Goal: Transaction & Acquisition: Subscribe to service/newsletter

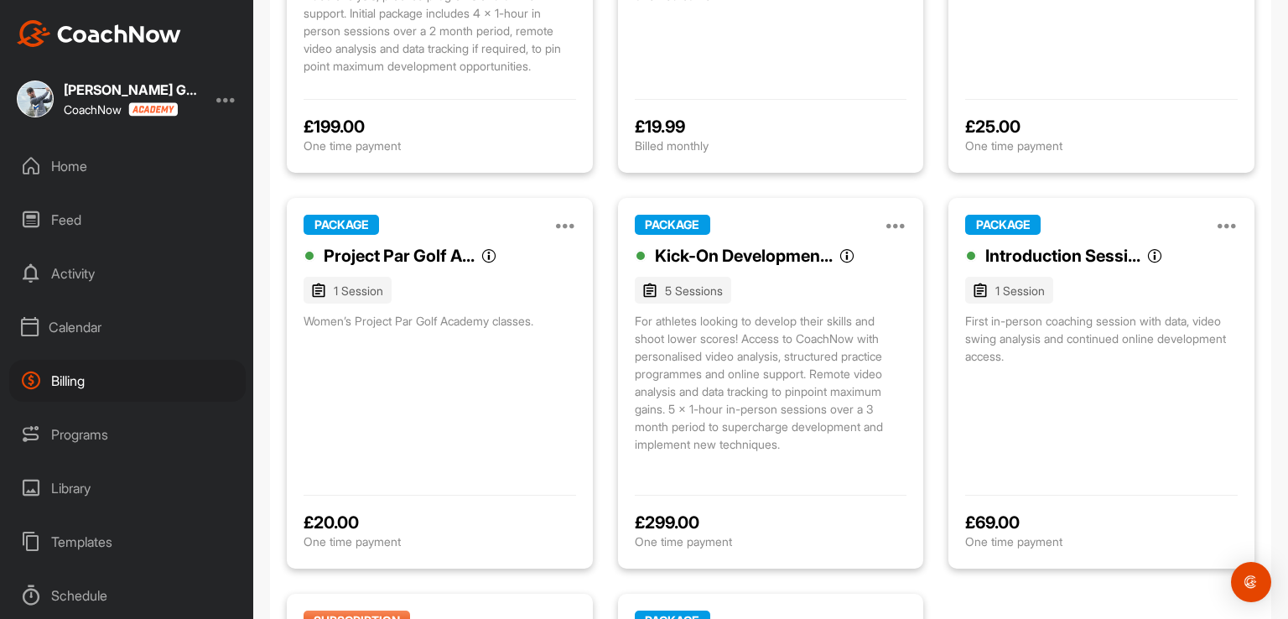
scroll to position [84, 0]
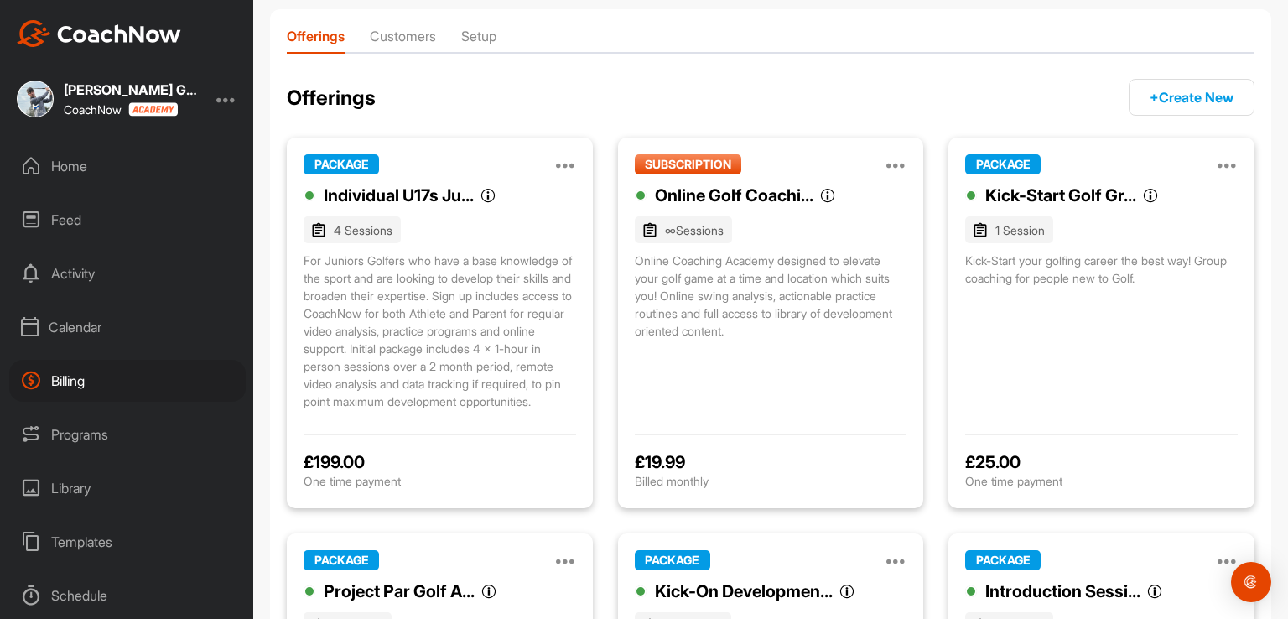
click at [1197, 93] on button "+ Create New" at bounding box center [1192, 97] width 126 height 37
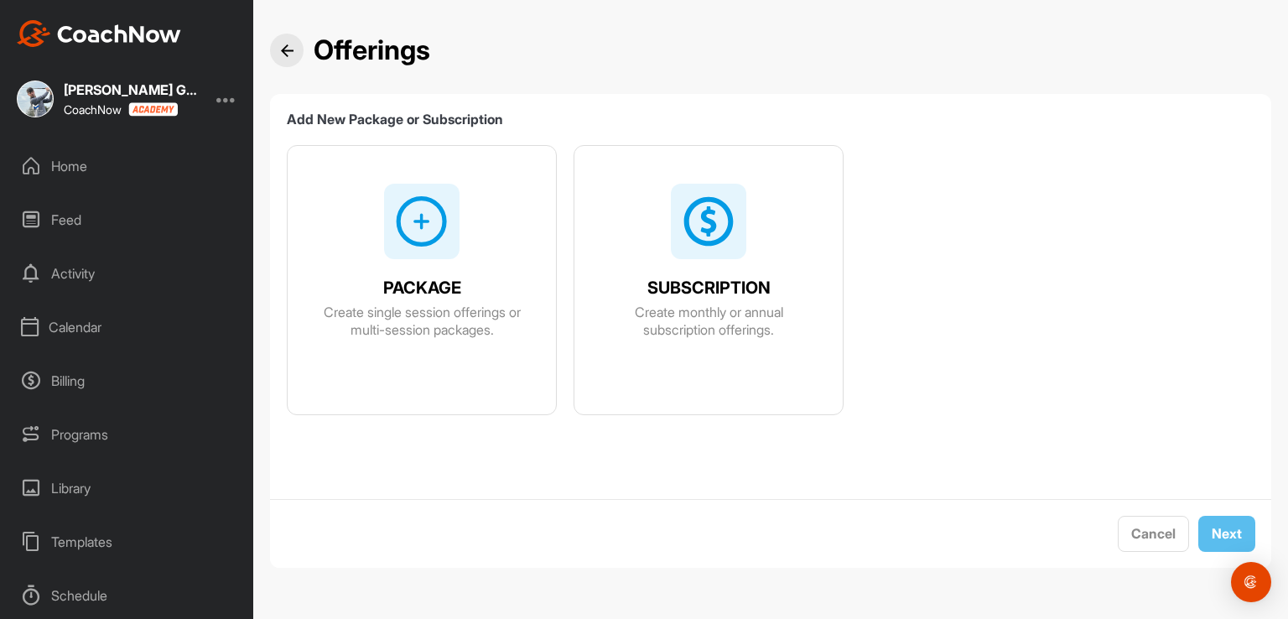
click at [744, 262] on div "SUBSCRIPTION Create monthly or annual subscription offerings." at bounding box center [708, 299] width 268 height 306
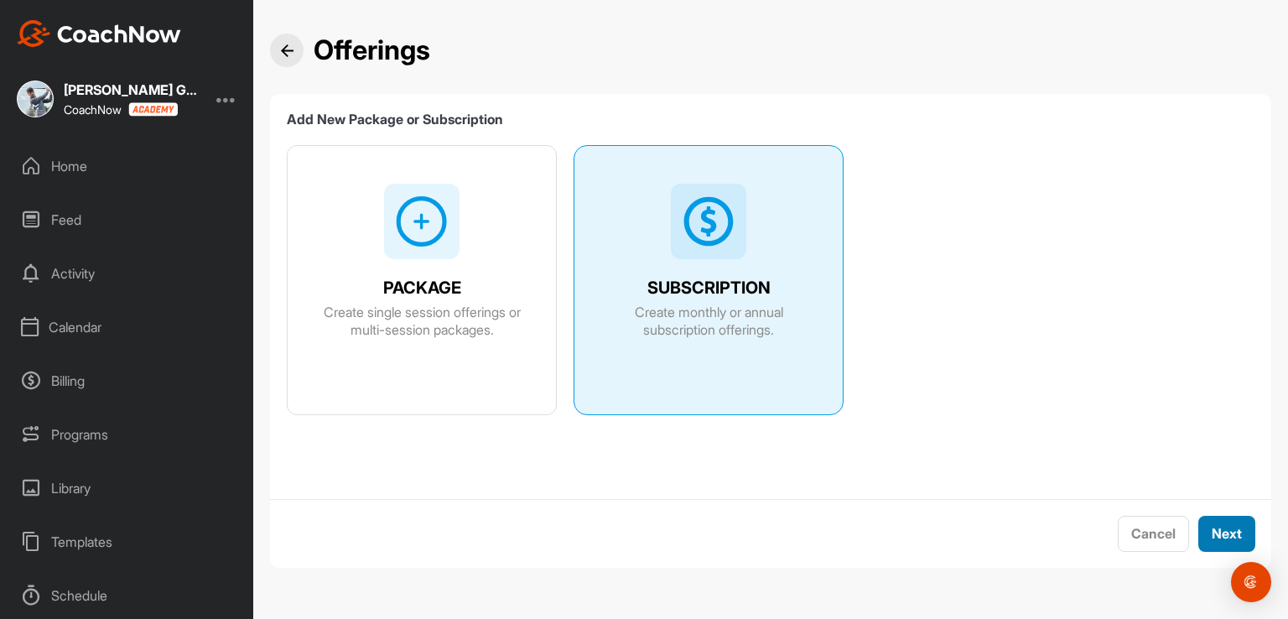
click at [1219, 531] on button "Next" at bounding box center [1226, 534] width 57 height 36
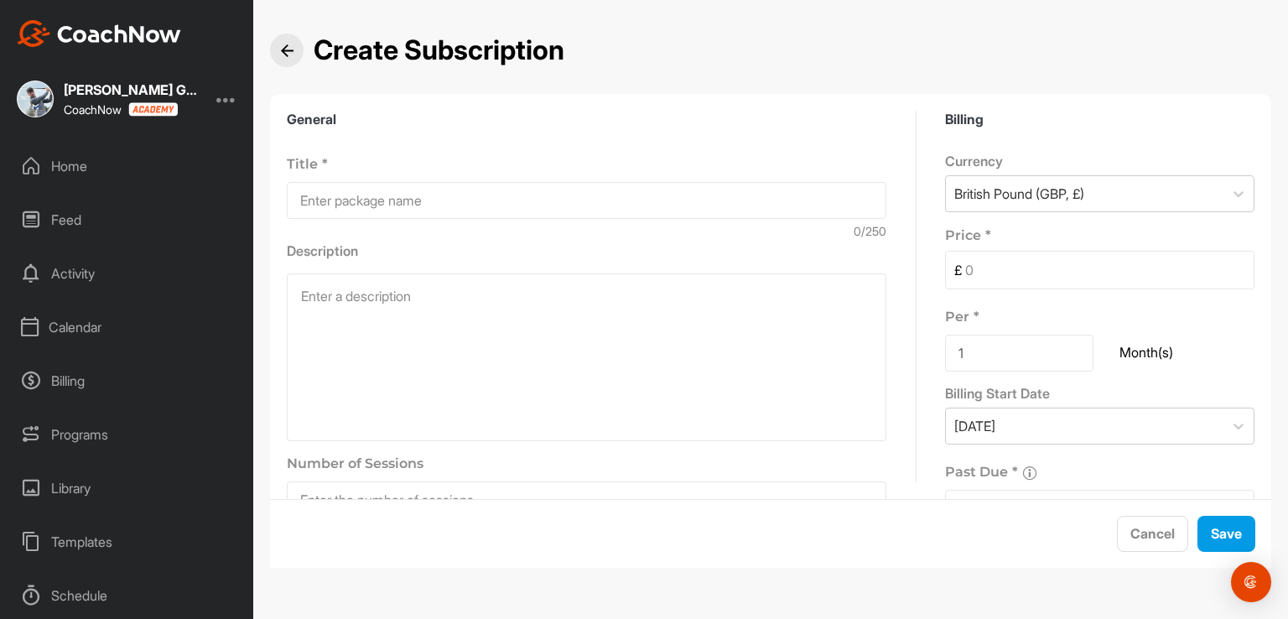
click at [434, 196] on input at bounding box center [587, 200] width 600 height 37
drag, startPoint x: 352, startPoint y: 203, endPoint x: 216, endPoint y: 240, distance: 140.8
click at [216, 240] on div "Matt Jagucki Golf Performance CoachNow Home Feed Activity Calendar Billing Prog…" at bounding box center [644, 309] width 1288 height 619
type input "Individual U17s Junior Coaching Program"
click at [376, 303] on textarea at bounding box center [587, 357] width 600 height 168
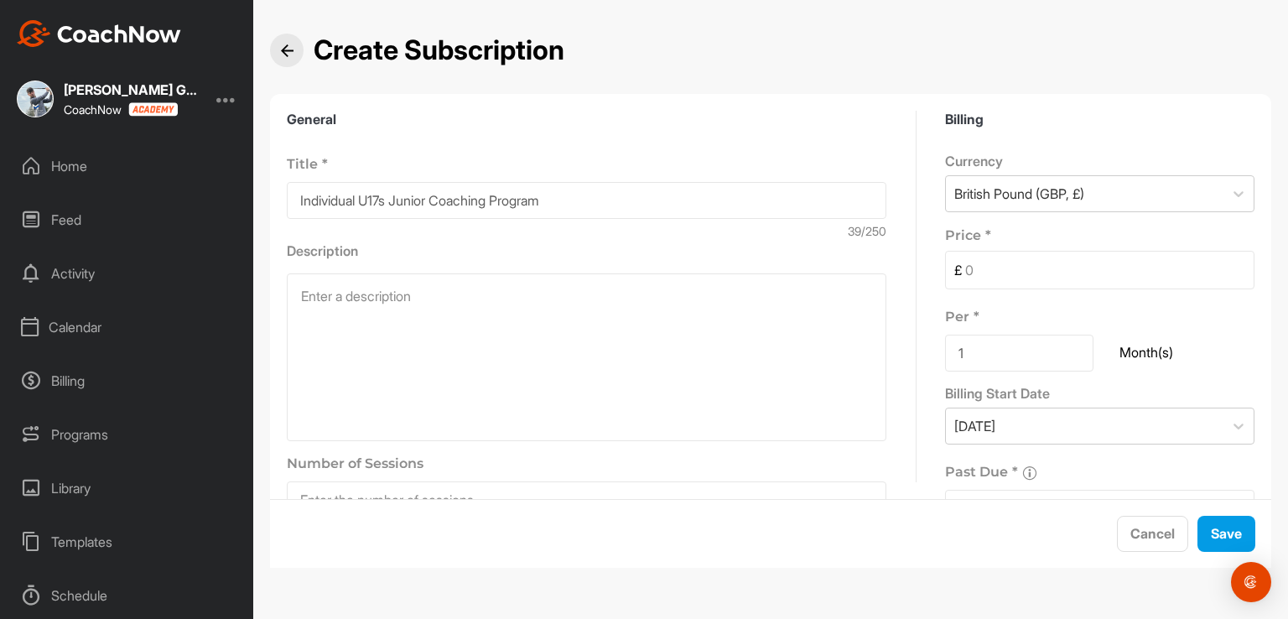
paste textarea "For Juniors Golfers who have a base knowledge of the sport and are looking to d…"
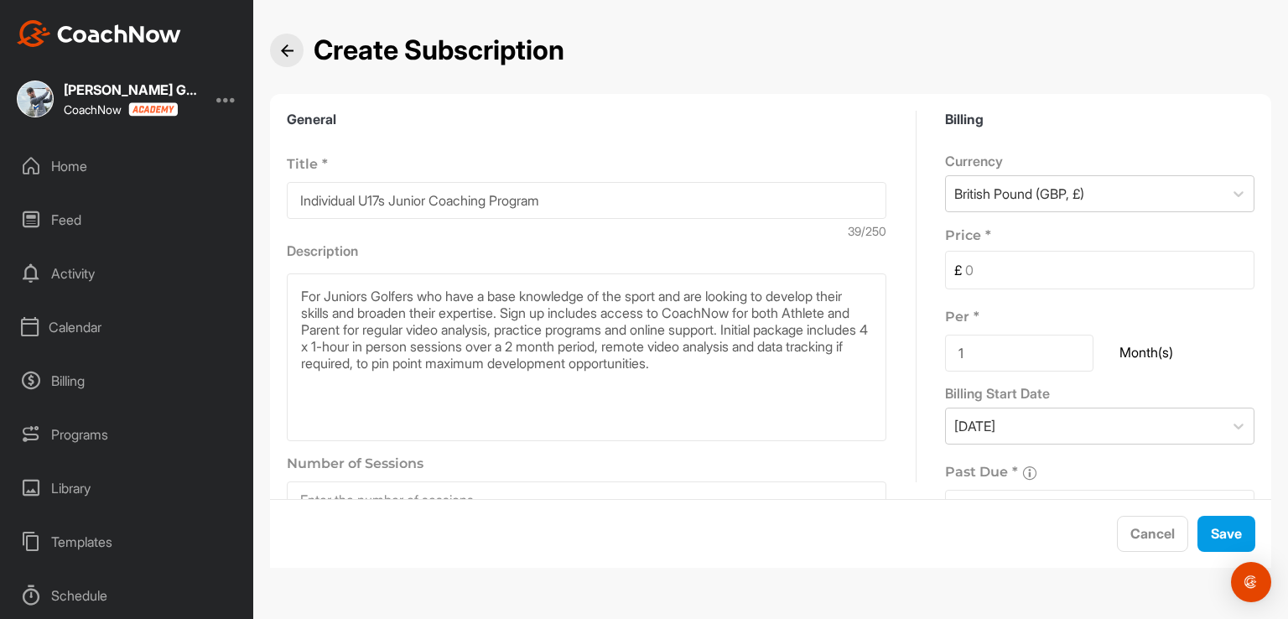
scroll to position [70, 0]
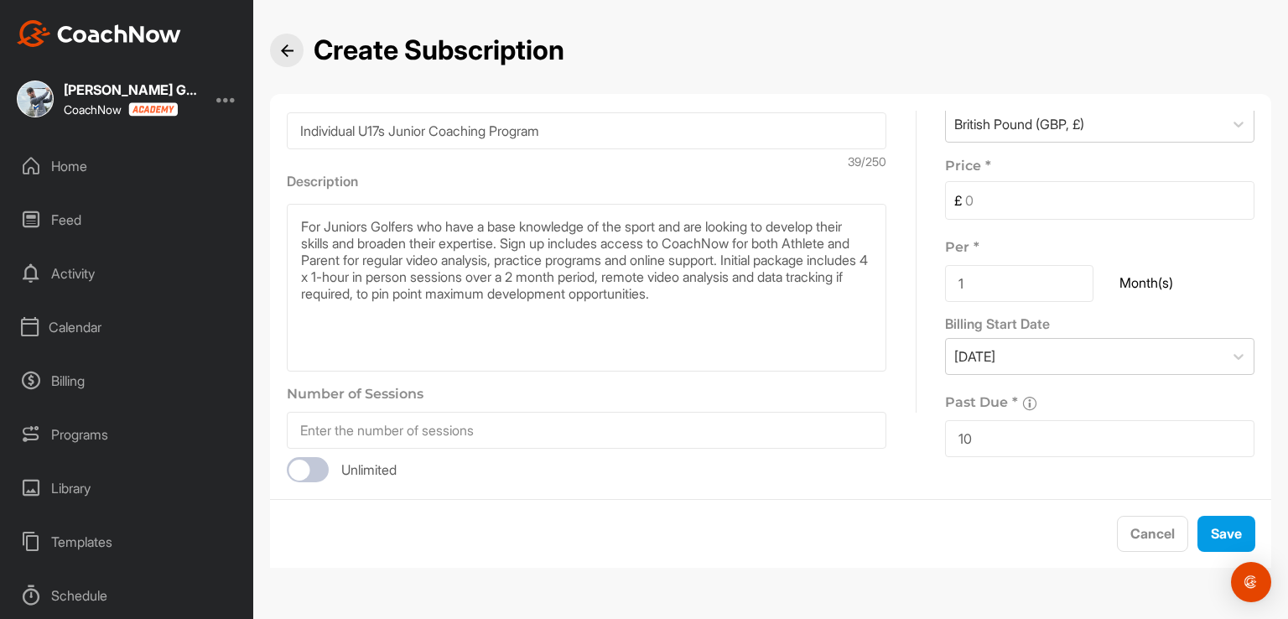
type textarea "For Juniors Golfers who have a base knowledge of the sport and are looking to d…"
click at [986, 435] on input "10" at bounding box center [1099, 438] width 309 height 37
type input "1"
click at [569, 429] on input at bounding box center [587, 430] width 600 height 37
type input "4"
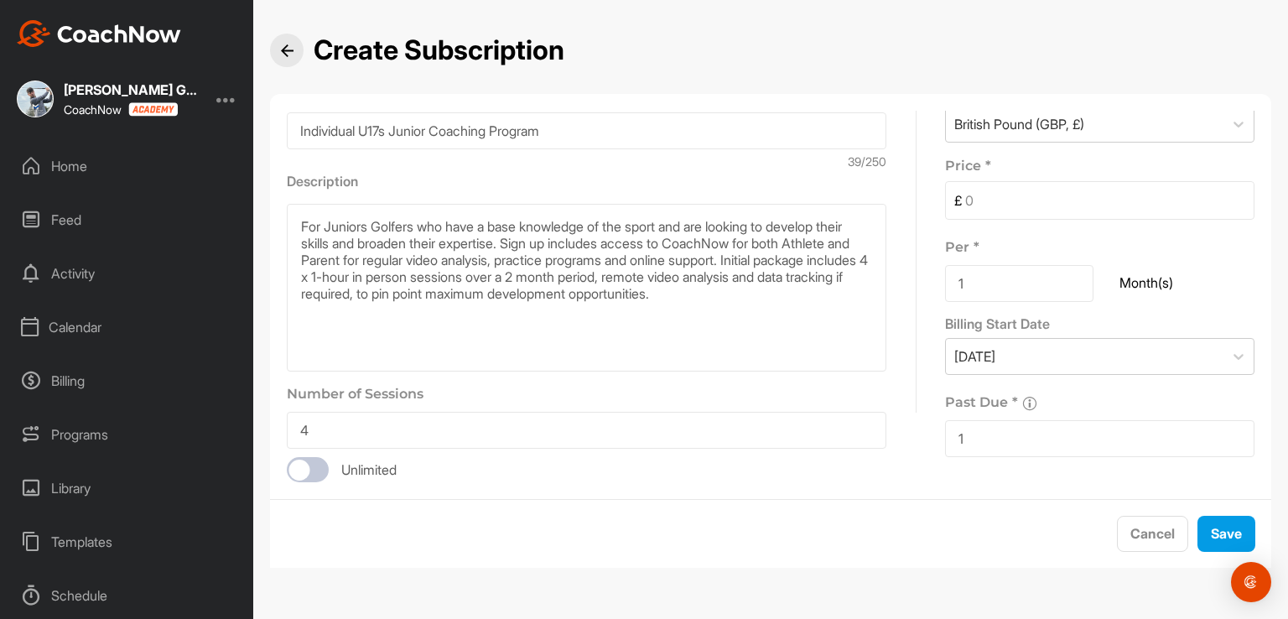
click at [1030, 197] on input at bounding box center [1108, 200] width 292 height 37
type input "5"
type input "1"
type input "109"
click at [594, 128] on input "Individual U17s Junior Coaching Program" at bounding box center [587, 130] width 600 height 37
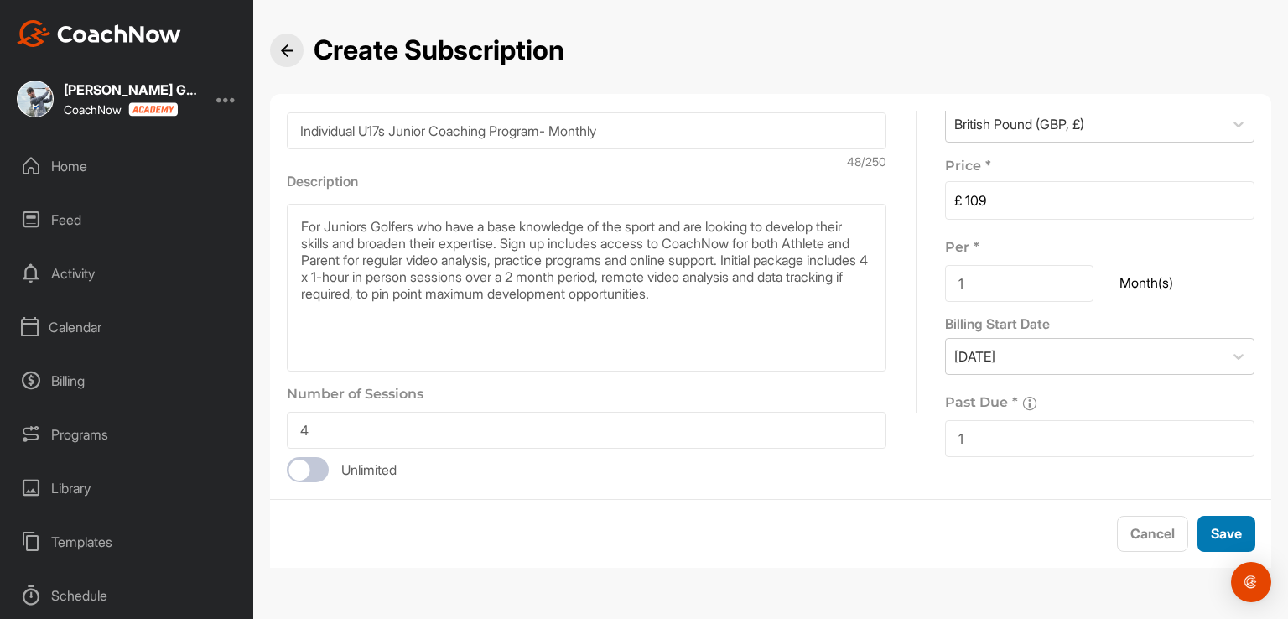
type input "Individual U17s Junior Coaching Program- Monthly"
click at [1228, 534] on button "Save" at bounding box center [1226, 534] width 58 height 36
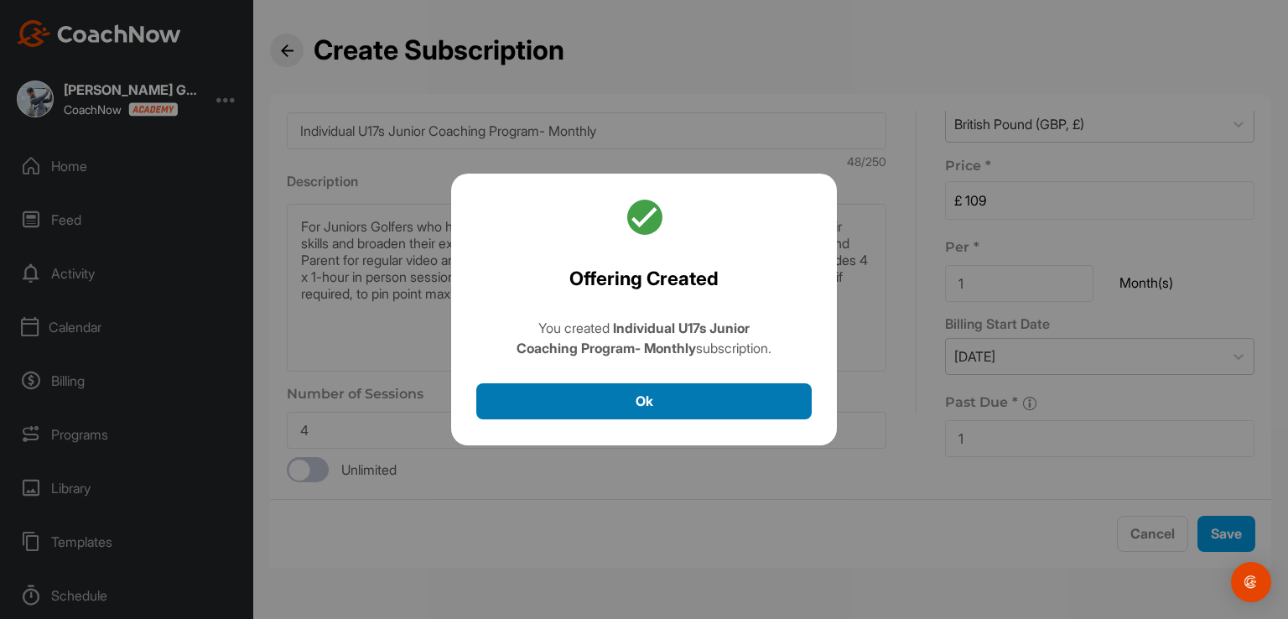
click at [573, 413] on button "Ok" at bounding box center [643, 401] width 335 height 36
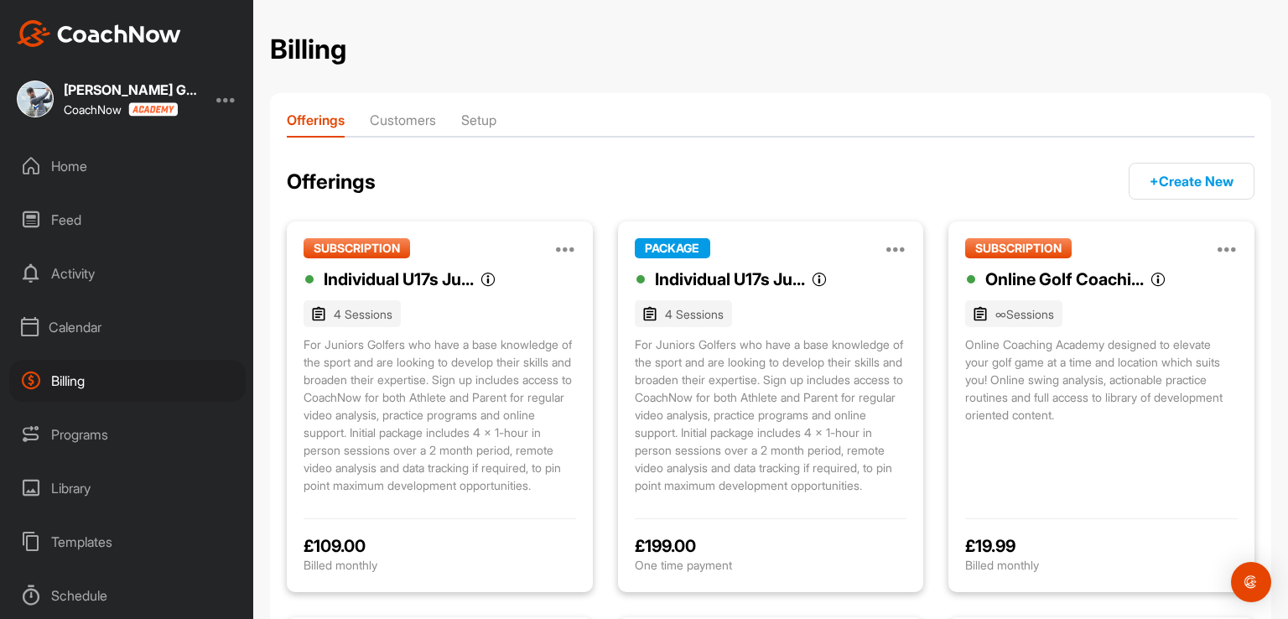
click at [74, 167] on div "Home" at bounding box center [127, 166] width 236 height 42
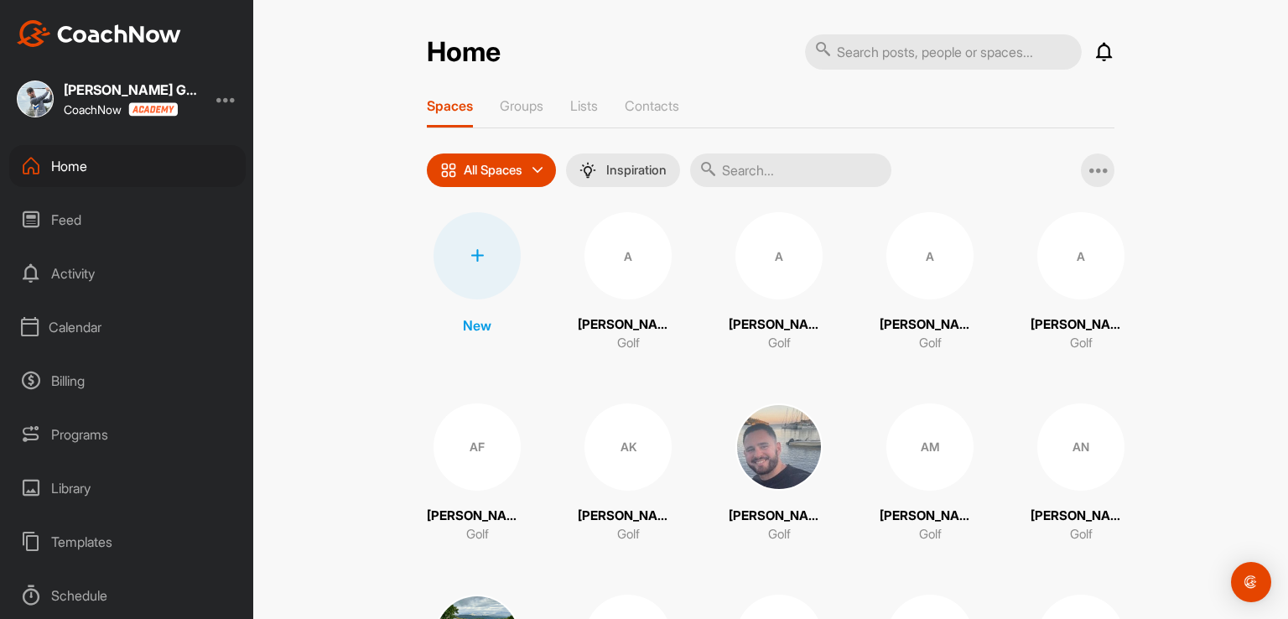
click at [480, 267] on div at bounding box center [477, 255] width 87 height 87
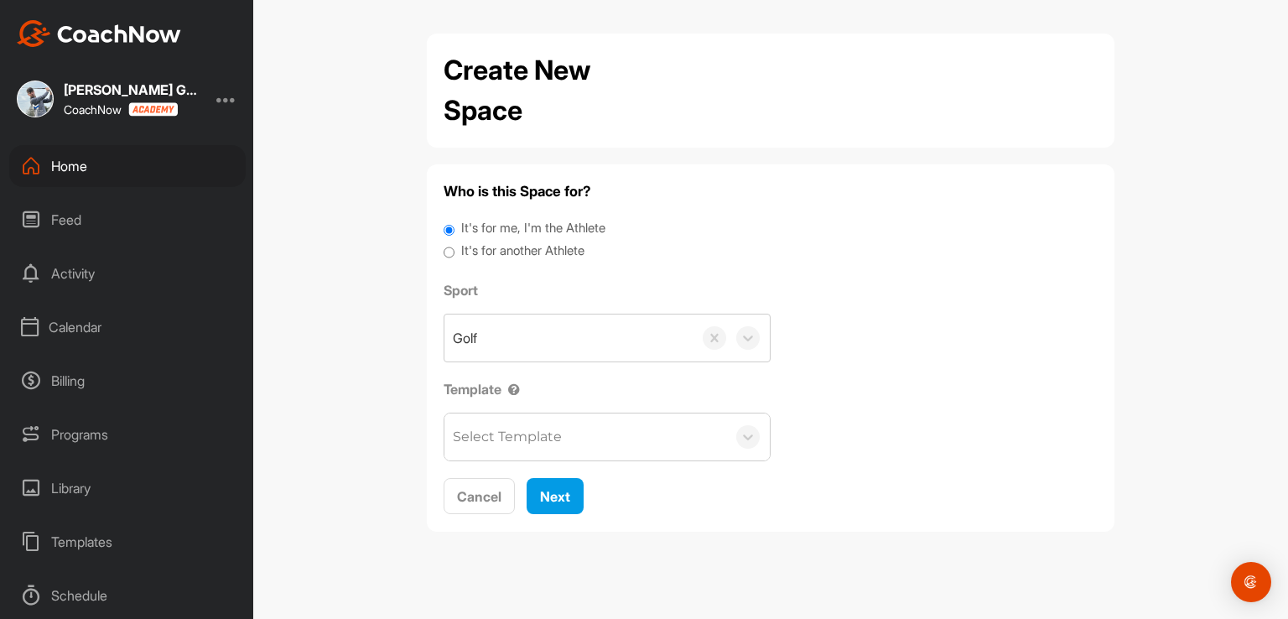
click at [496, 252] on label "It's for another Athlete" at bounding box center [522, 250] width 123 height 19
click at [454, 252] on input "It's for another Athlete" at bounding box center [449, 252] width 11 height 23
radio input "true"
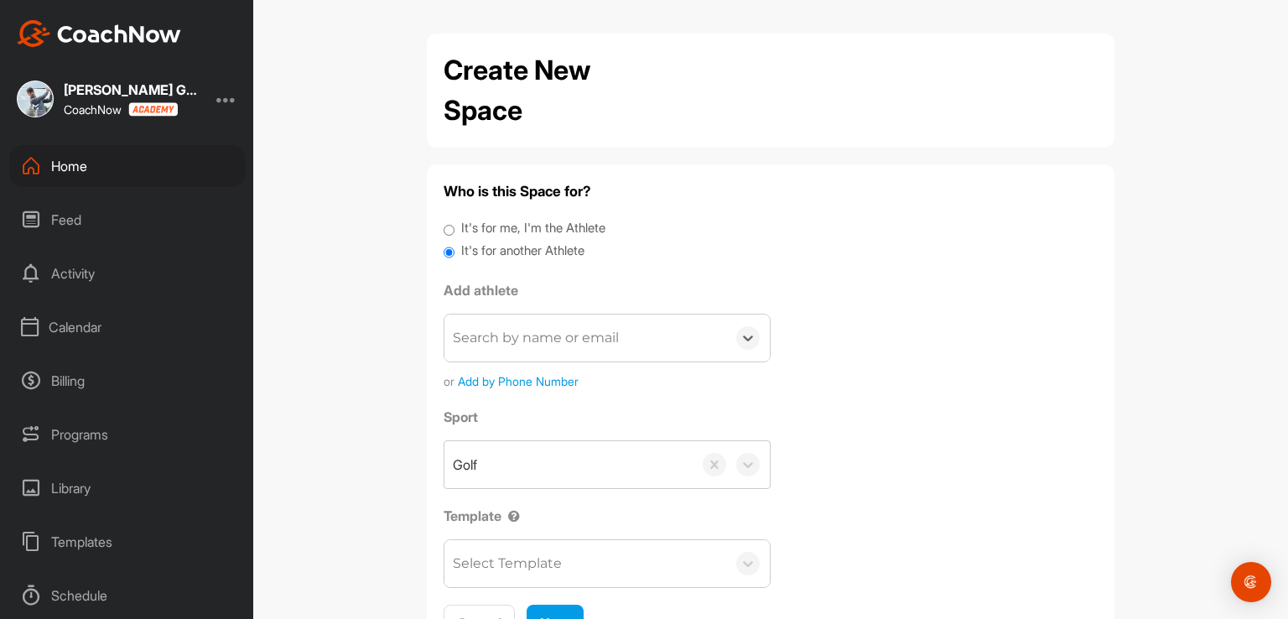
click at [463, 328] on div "Search by name or email" at bounding box center [536, 338] width 166 height 20
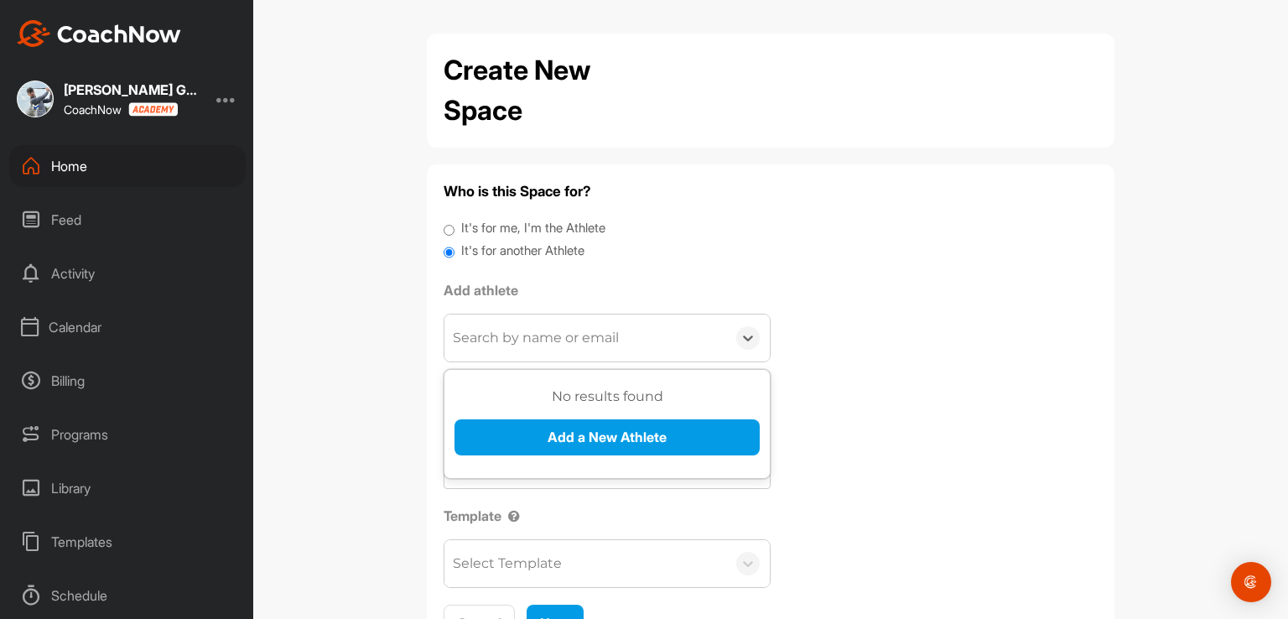
click at [467, 336] on div "Search by name or email" at bounding box center [536, 338] width 166 height 20
type input "puffballhay@hotmail.co.uk"
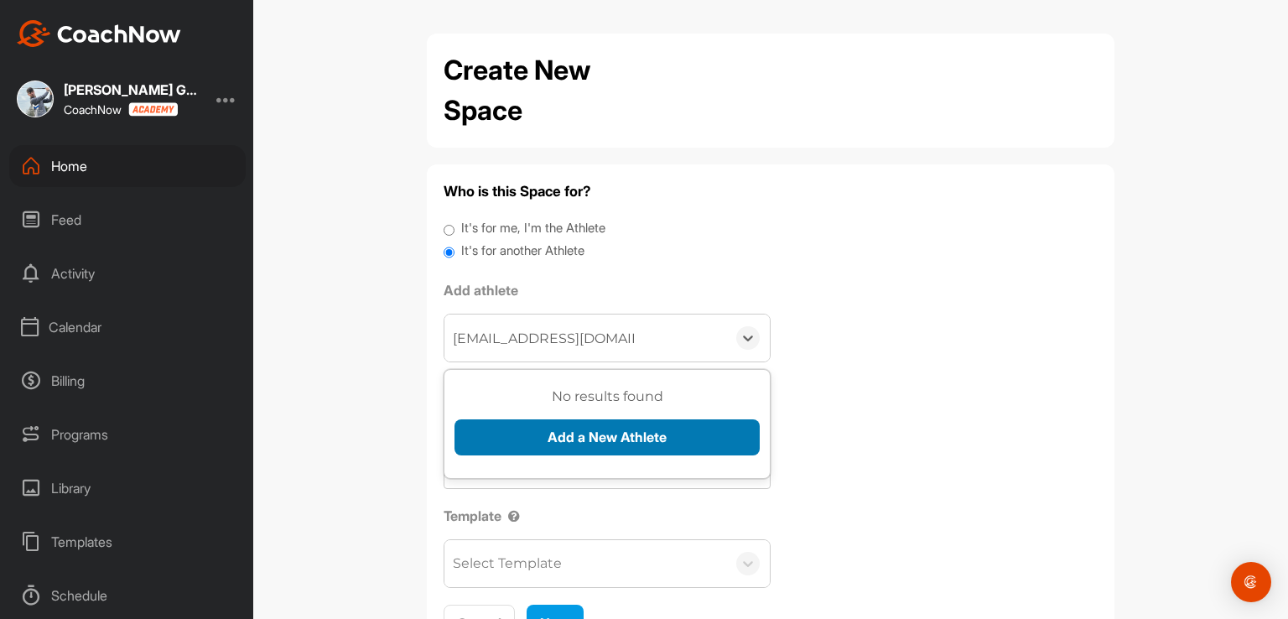
click at [605, 430] on button "Add a New Athlete" at bounding box center [606, 437] width 305 height 36
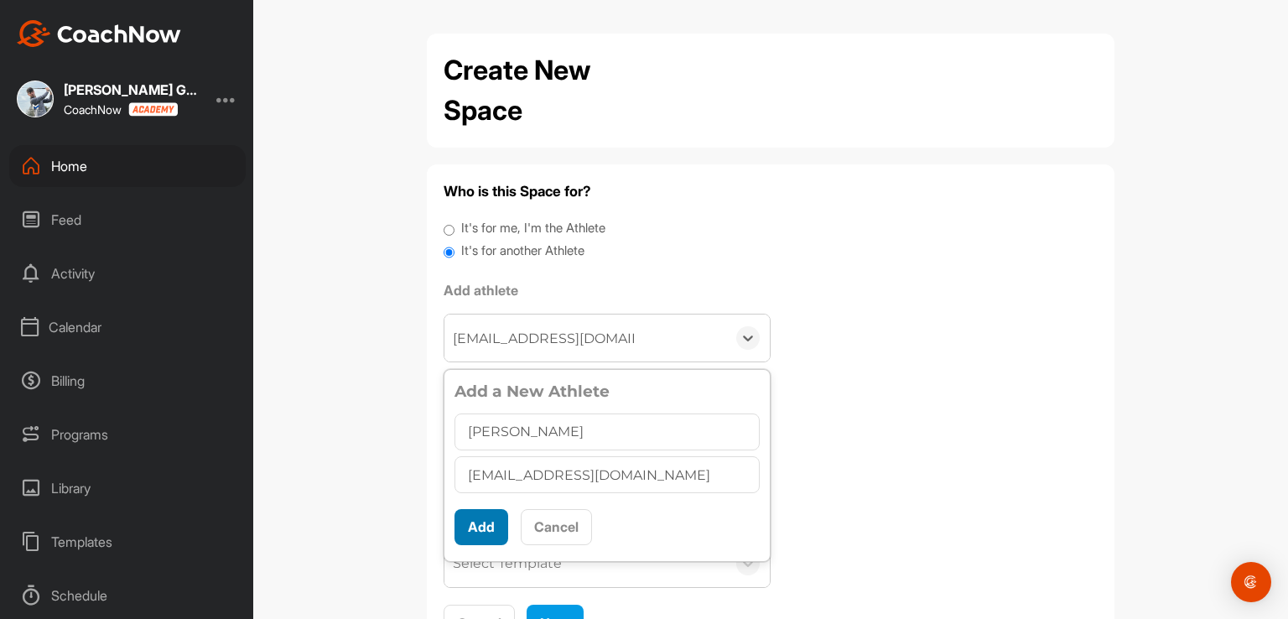
type input "[PERSON_NAME]"
click at [467, 521] on button "Add" at bounding box center [481, 527] width 54 height 36
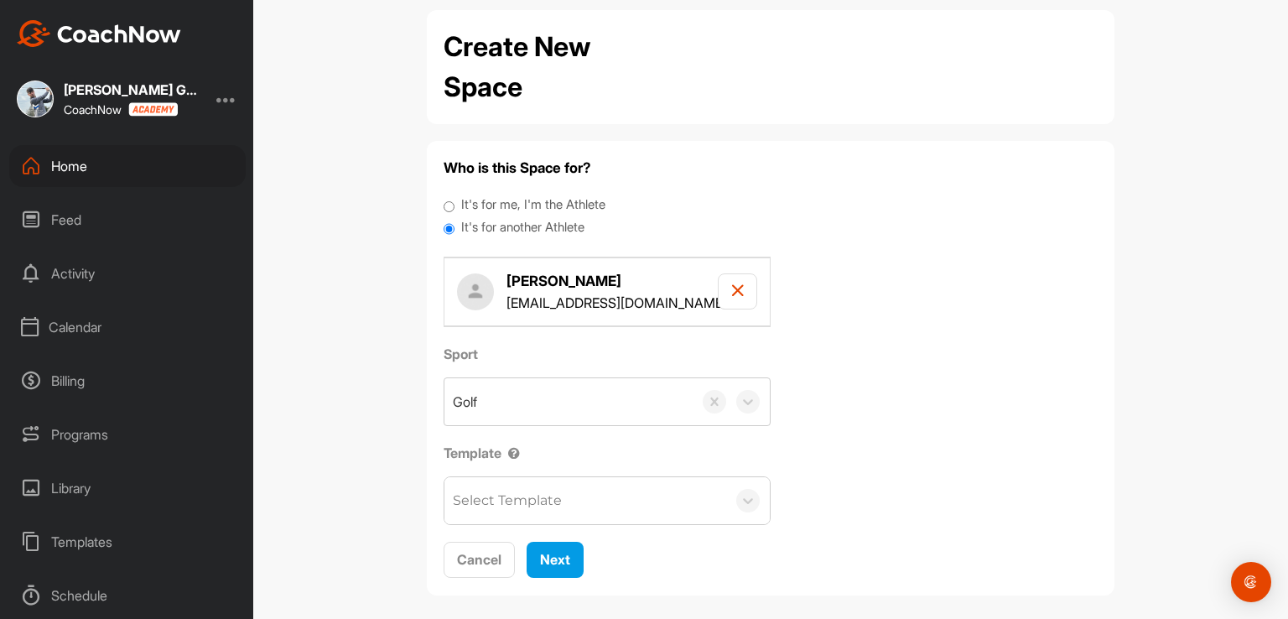
scroll to position [37, 0]
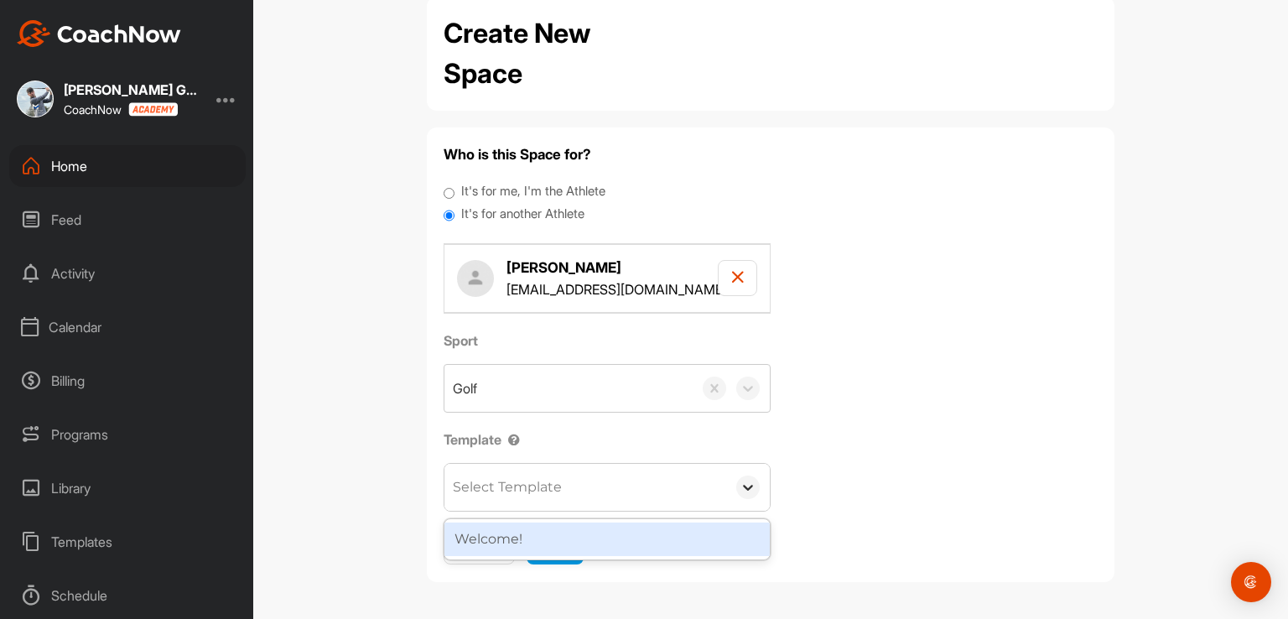
click at [751, 488] on div at bounding box center [747, 486] width 23 height 23
click at [625, 530] on div "Welcome!" at bounding box center [606, 539] width 325 height 34
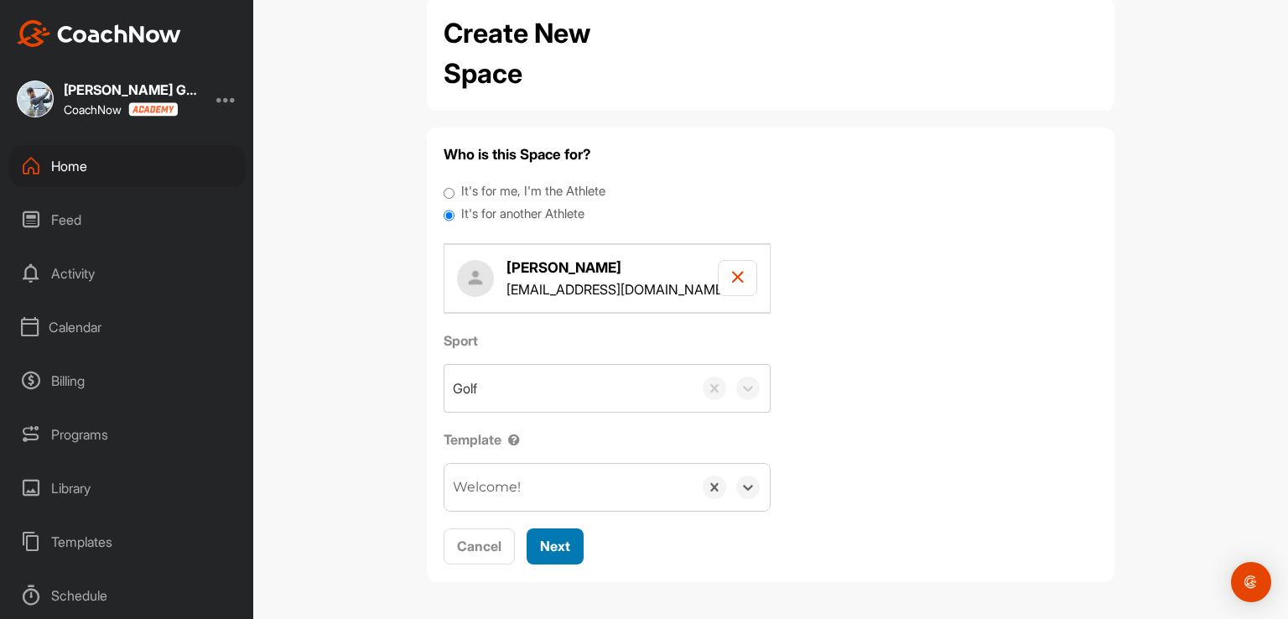
click at [548, 548] on span "Next" at bounding box center [555, 545] width 30 height 17
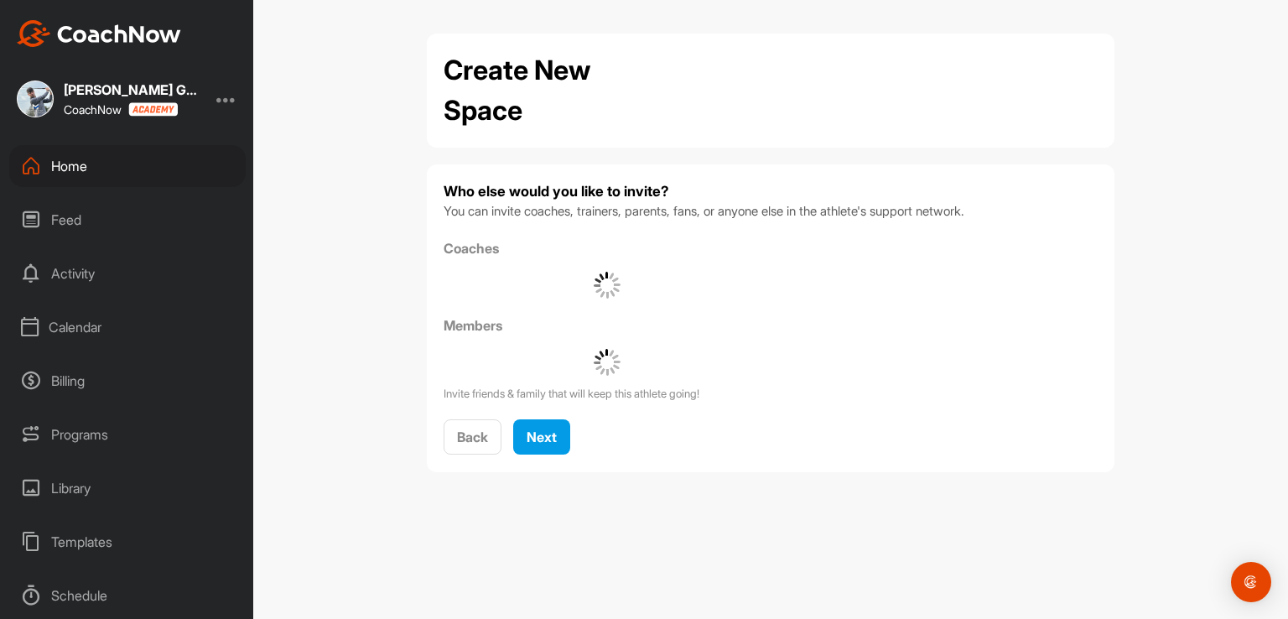
scroll to position [0, 0]
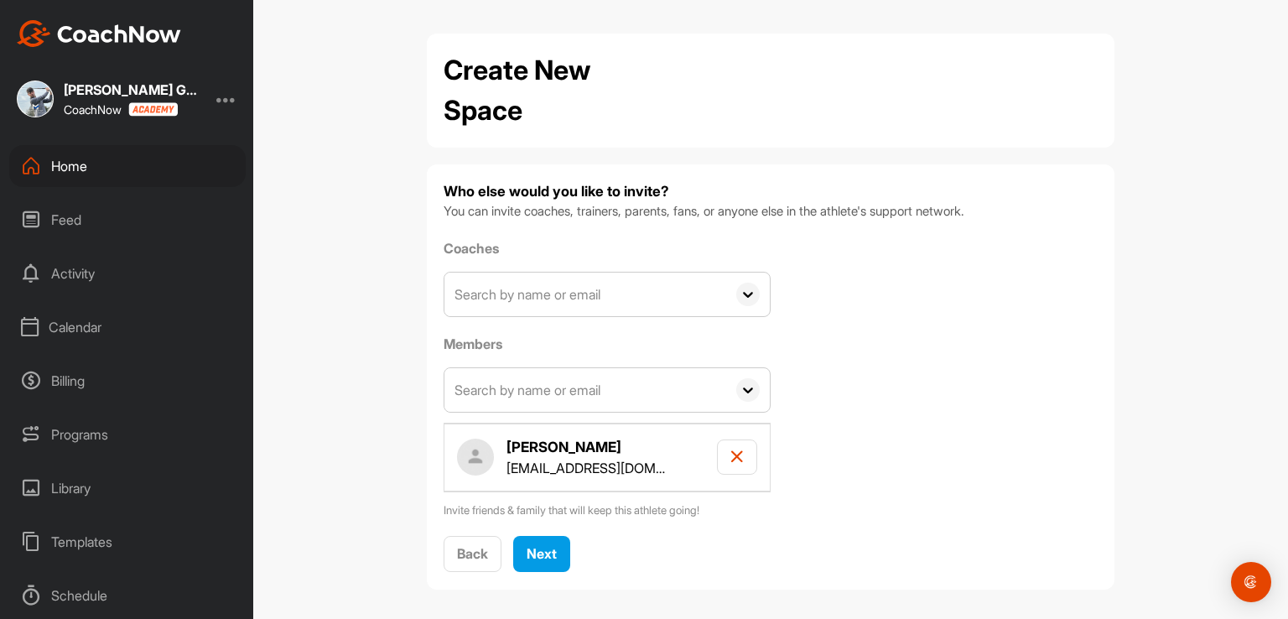
click at [728, 292] on span at bounding box center [748, 295] width 44 height 44
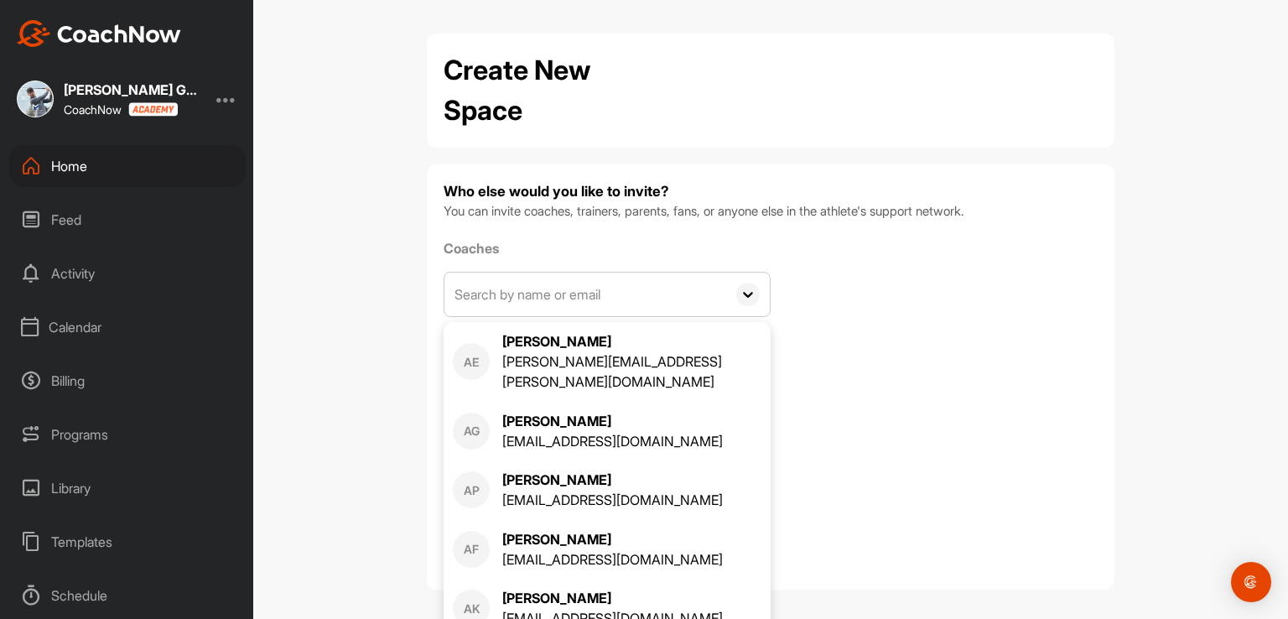
click at [1006, 258] on div "Coaches AE Adam Eardley adam.eardley@hotmail.co.uk AG Adam Growcott adamwolves2…" at bounding box center [771, 378] width 654 height 281
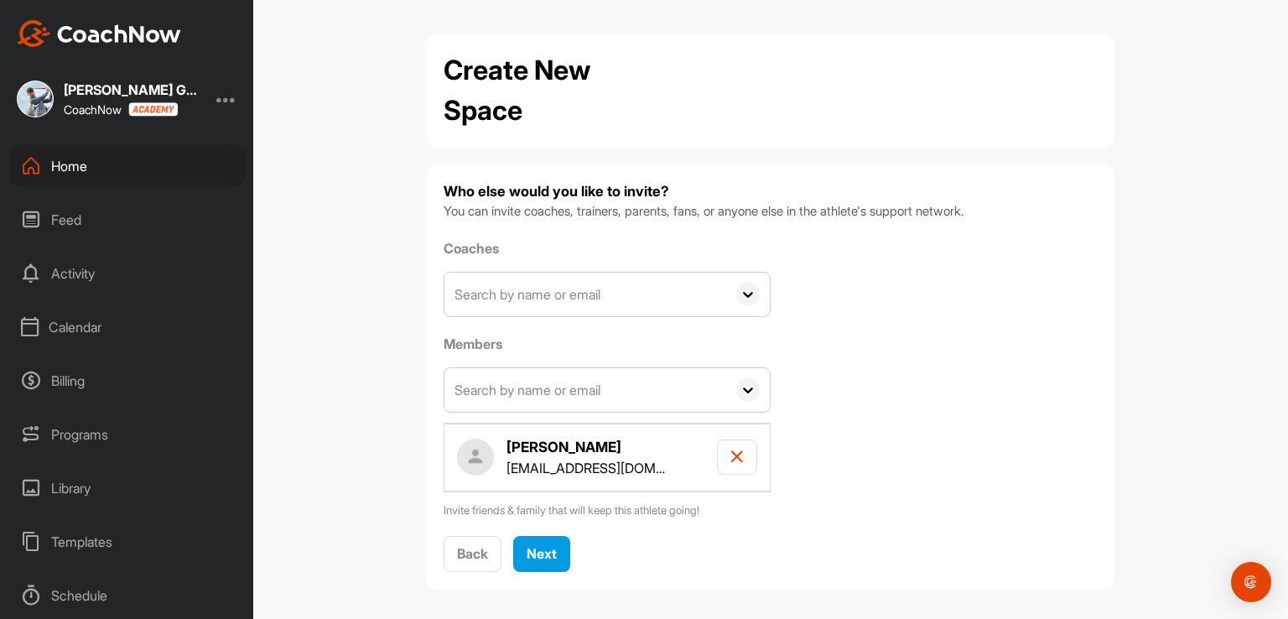
scroll to position [7, 0]
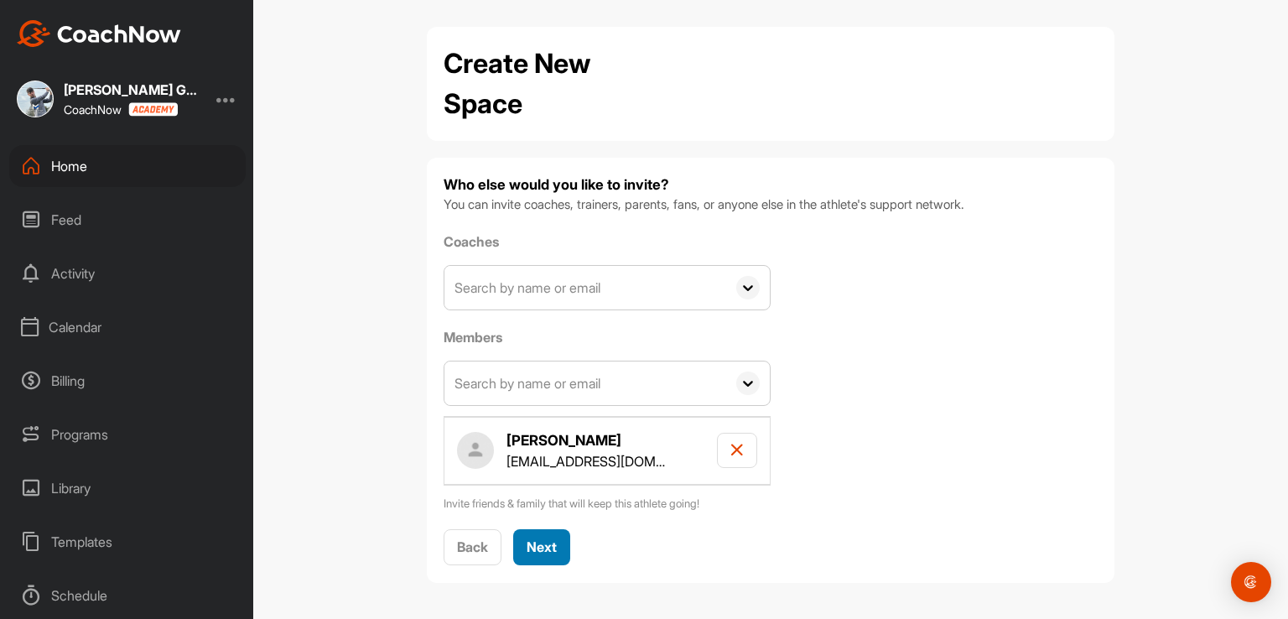
click at [547, 541] on span "Next" at bounding box center [542, 546] width 30 height 17
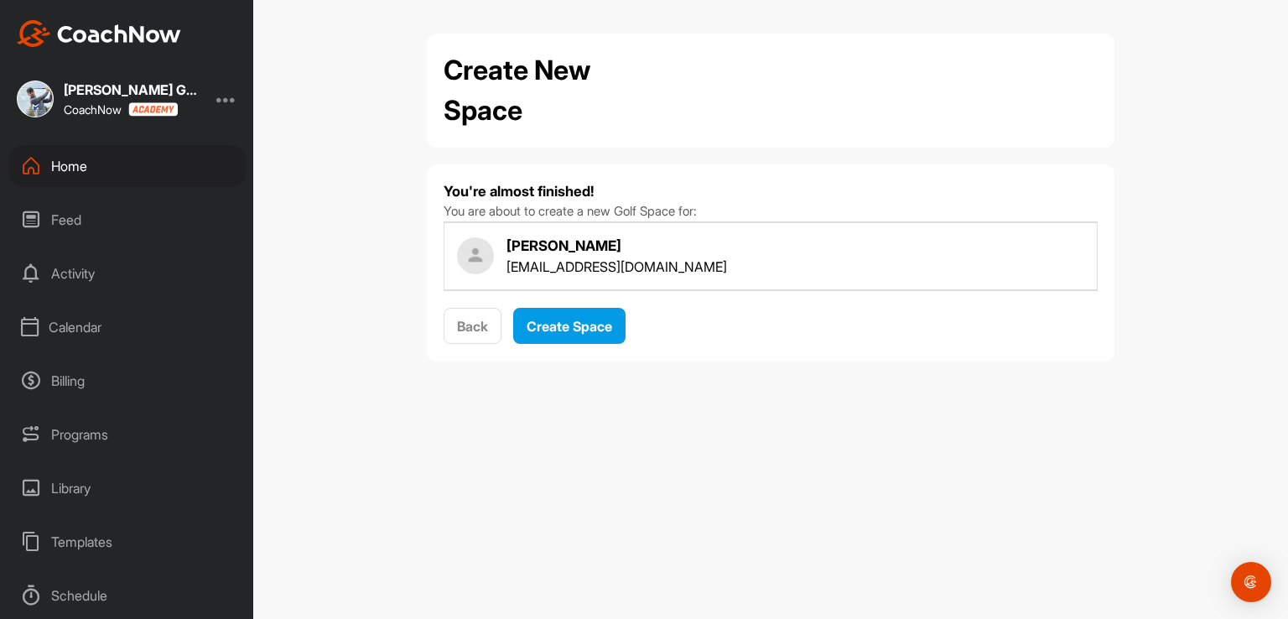
scroll to position [0, 0]
click at [576, 318] on span "Create Space" at bounding box center [570, 326] width 86 height 17
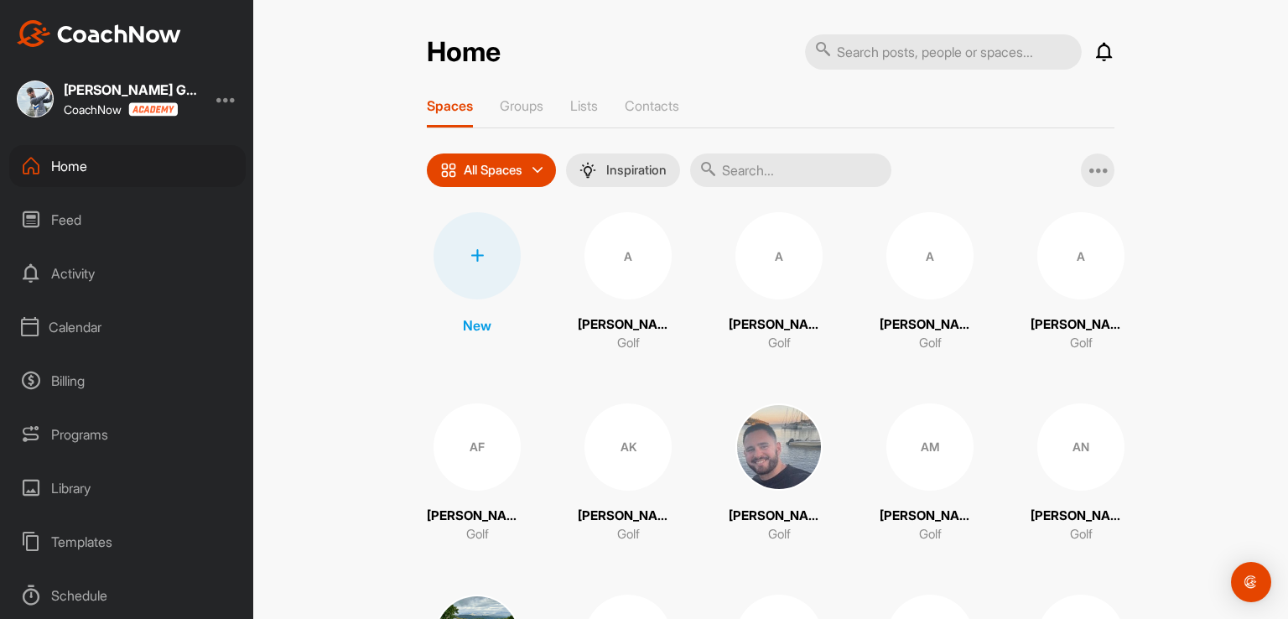
click at [68, 375] on div "Billing" at bounding box center [127, 381] width 236 height 42
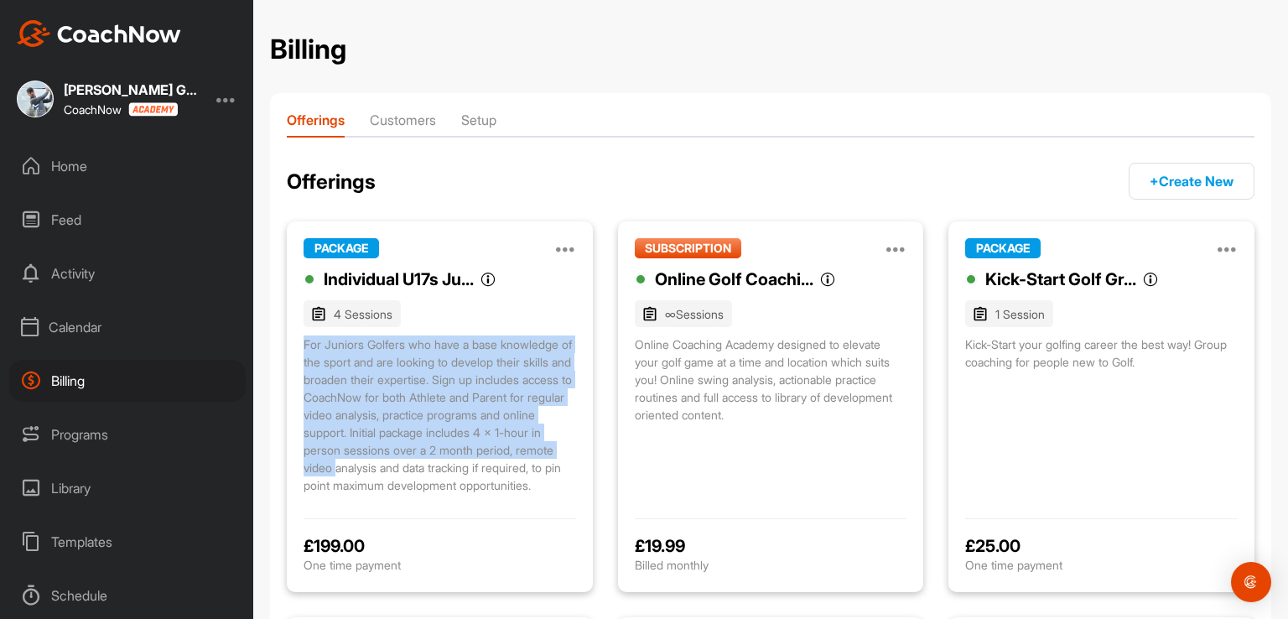
scroll to position [34, 0]
drag, startPoint x: 303, startPoint y: 345, endPoint x: 473, endPoint y: 498, distance: 228.6
click at [473, 498] on div "Individual U17s Ju... Individual U17s Junior Coaching 4 Sessions For Juniors Go…" at bounding box center [440, 384] width 273 height 235
copy div "For Juniors Golfers who have a base knowledge of the sport and are looking to d…"
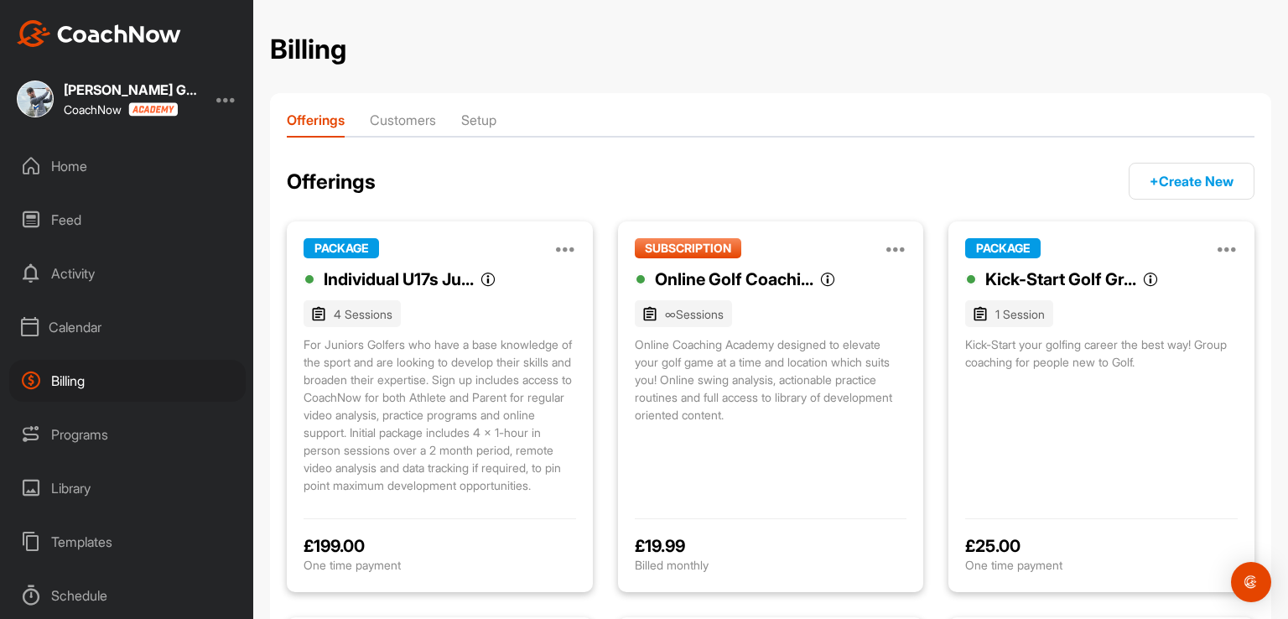
click at [63, 157] on div "Home" at bounding box center [127, 166] width 236 height 42
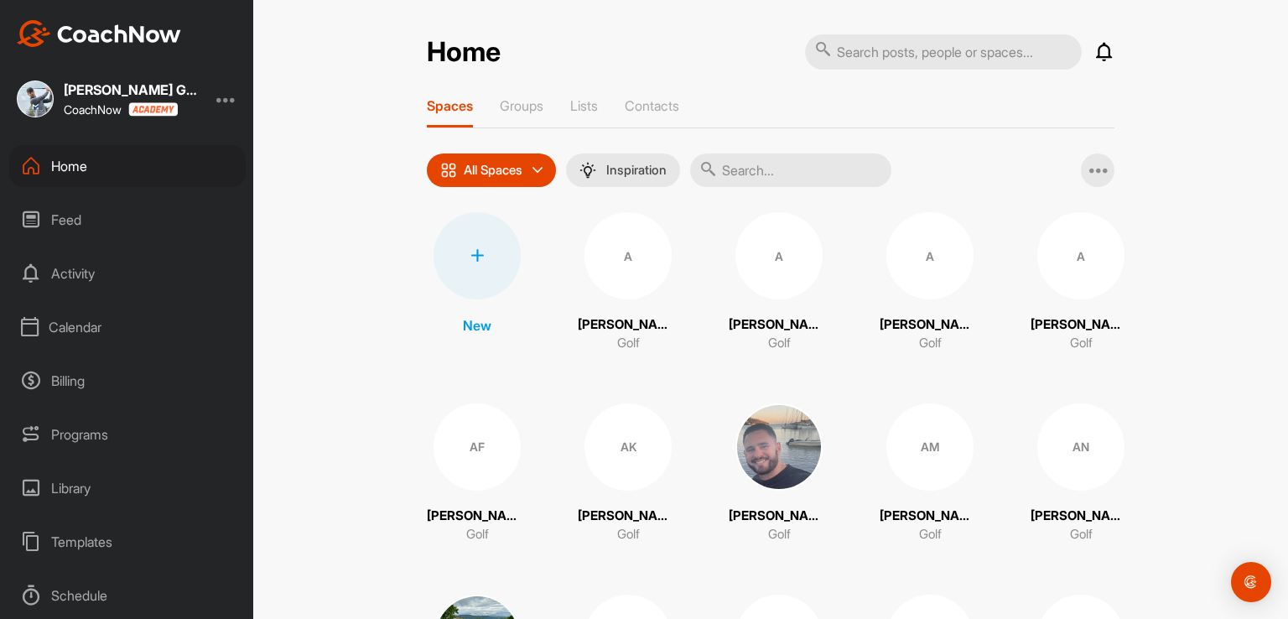
click at [1106, 55] on icon at bounding box center [1104, 52] width 20 height 20
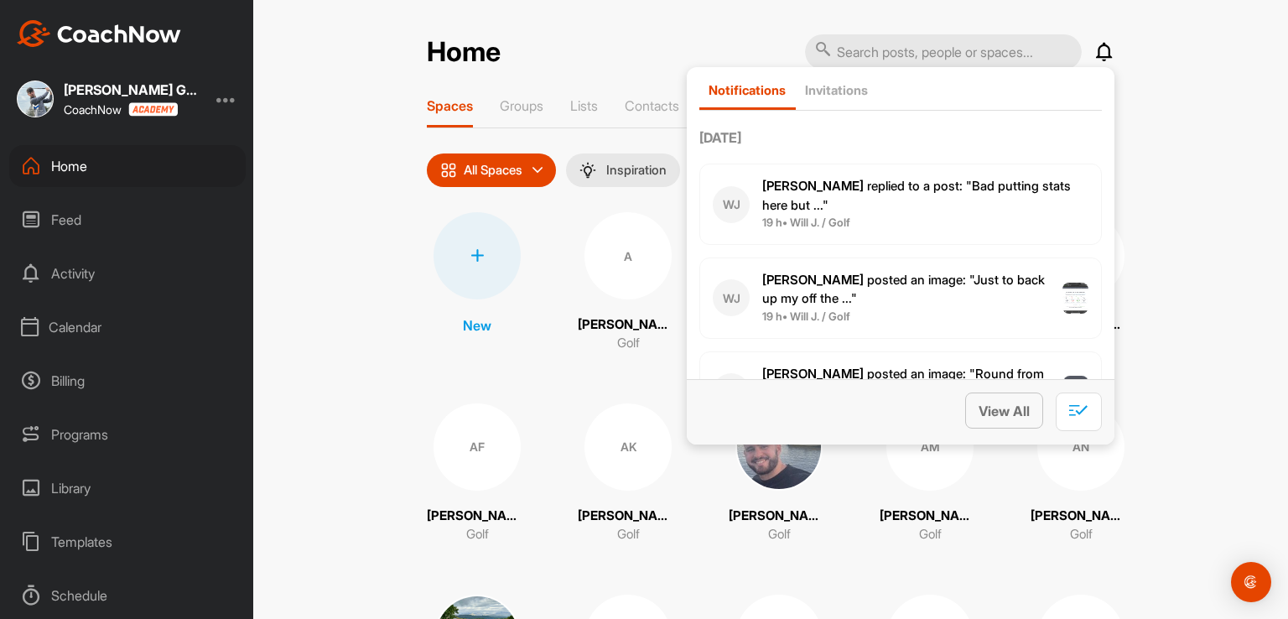
click at [998, 413] on span "View All" at bounding box center [1004, 410] width 51 height 17
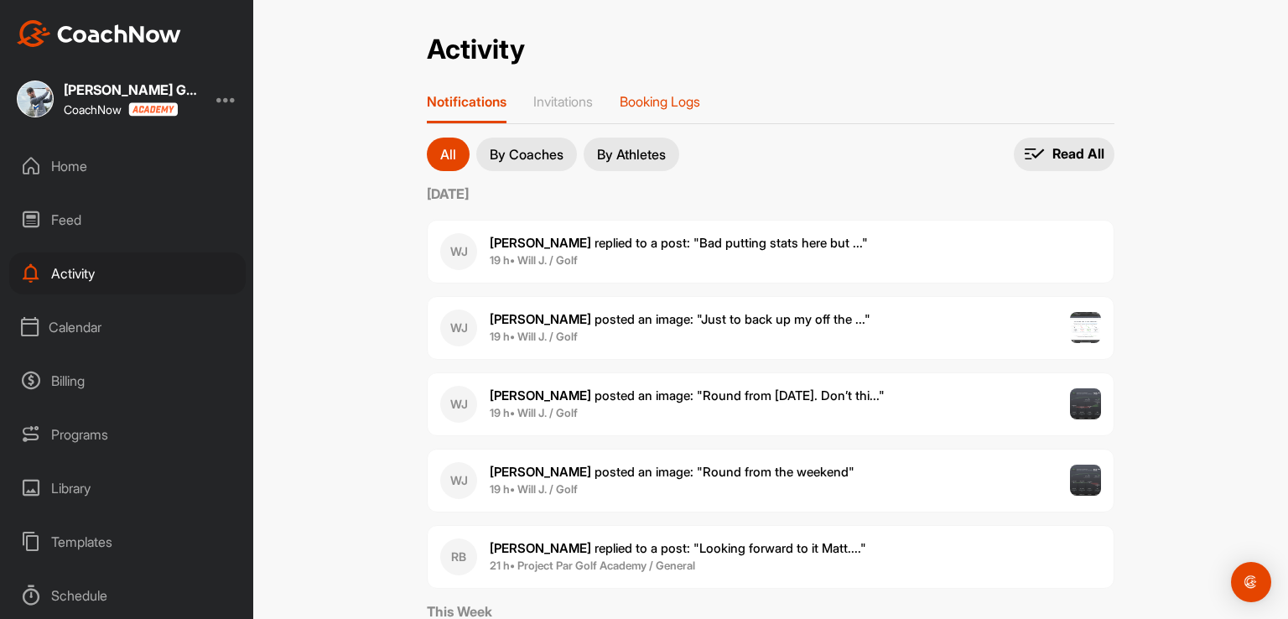
click at [667, 98] on p "Booking Logs" at bounding box center [660, 101] width 80 height 17
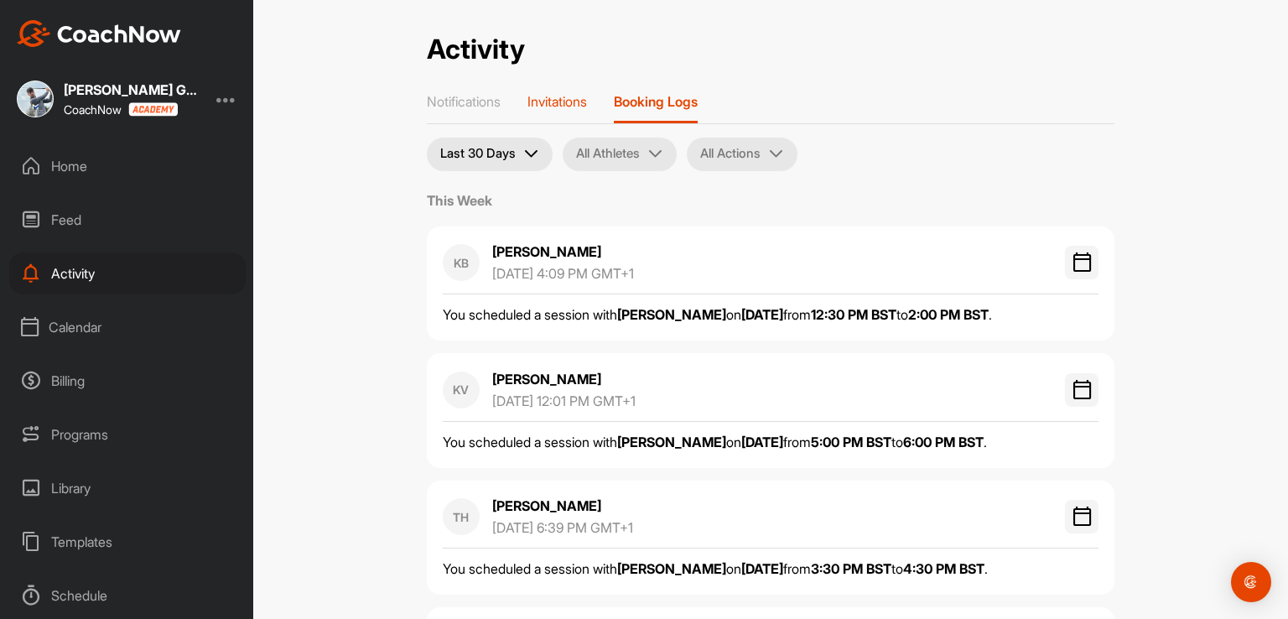
click at [582, 101] on p "Invitations" at bounding box center [557, 101] width 60 height 17
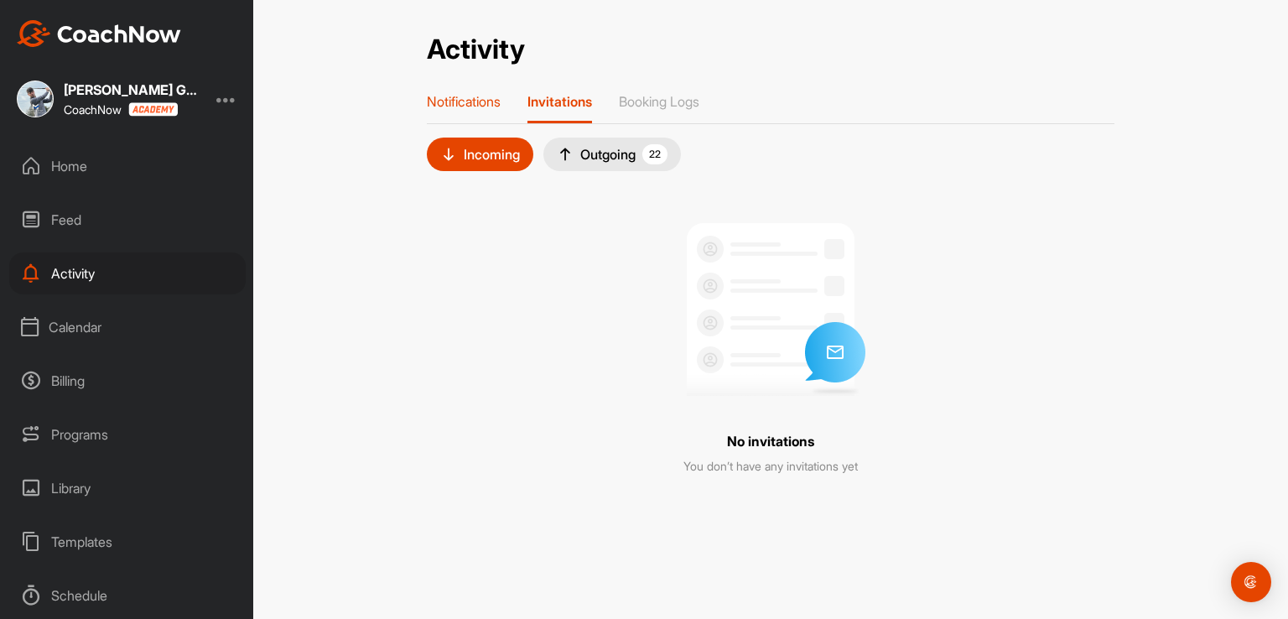
click at [443, 103] on p "Notifications" at bounding box center [464, 101] width 74 height 17
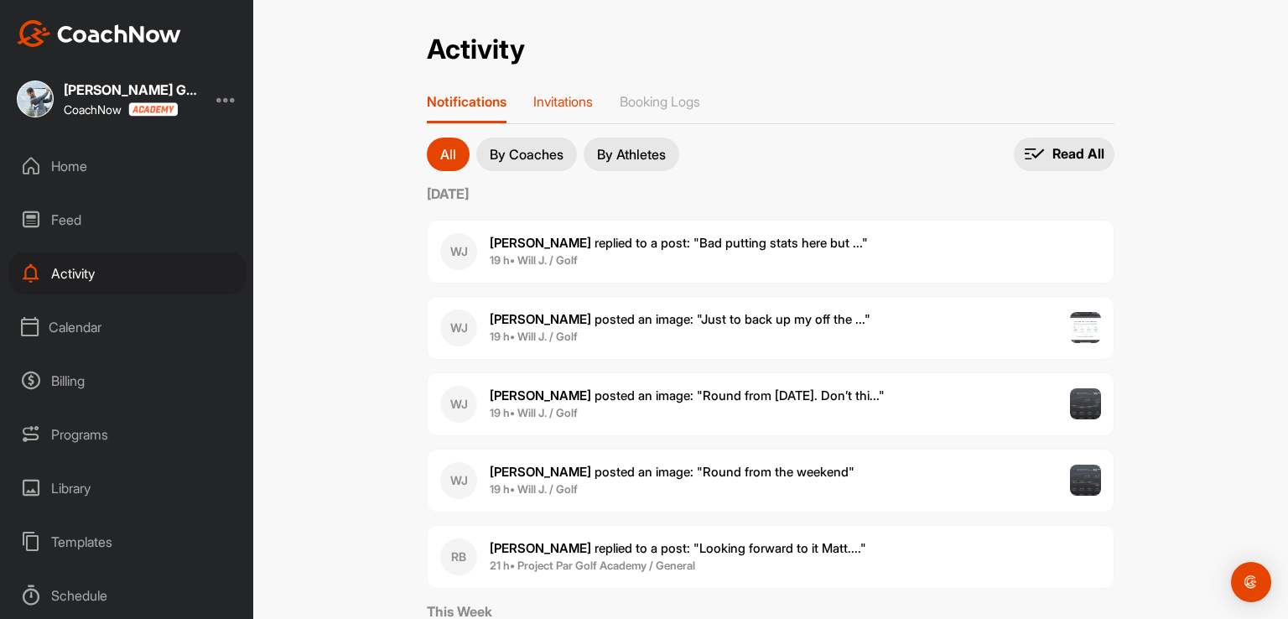
click at [538, 101] on p "Invitations" at bounding box center [563, 101] width 60 height 17
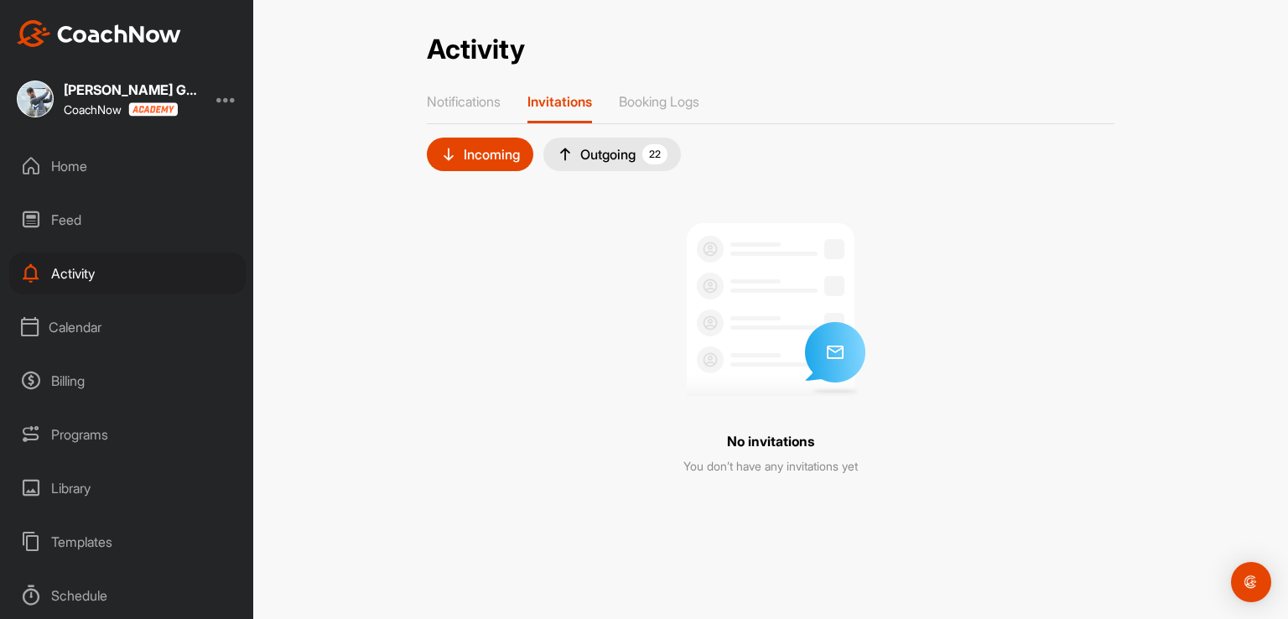
click at [616, 158] on div "Outgoing 22" at bounding box center [612, 154] width 111 height 20
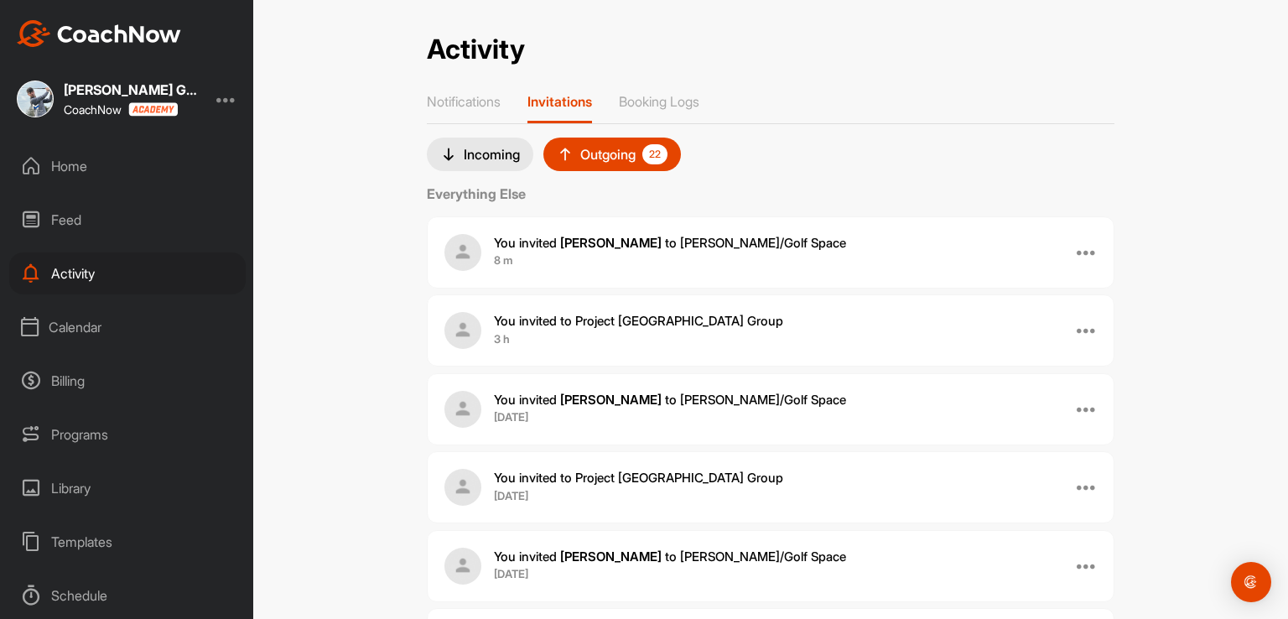
click at [1080, 408] on div at bounding box center [1087, 408] width 20 height 20
click at [470, 100] on p "Notifications" at bounding box center [464, 101] width 74 height 17
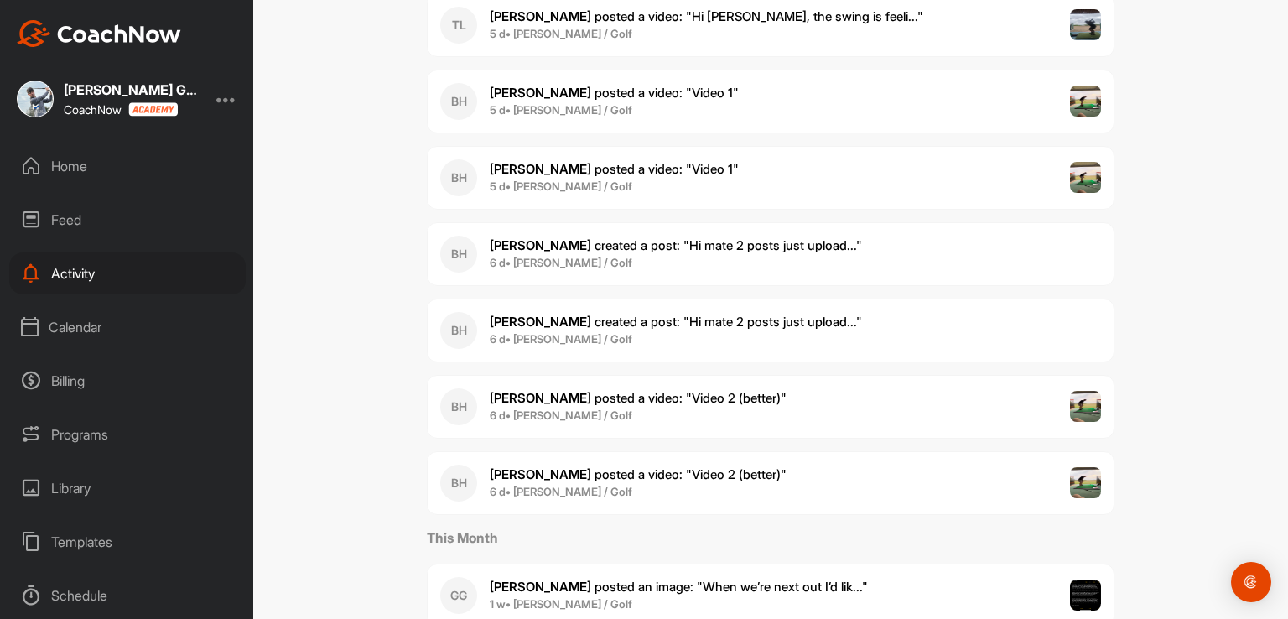
scroll to position [1342, 0]
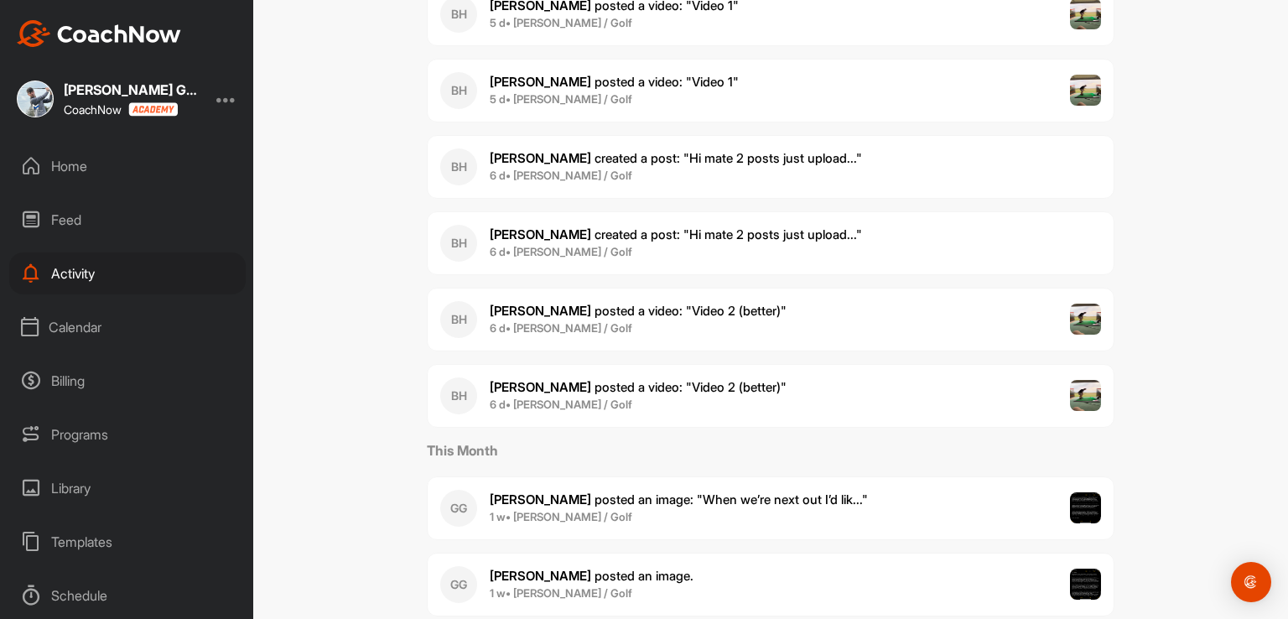
click at [761, 385] on div "BH [PERSON_NAME] posted a video : " Video 2 (better) " 6 d • [PERSON_NAME] / Go…" at bounding box center [771, 396] width 688 height 64
